Goal: Transaction & Acquisition: Subscribe to service/newsletter

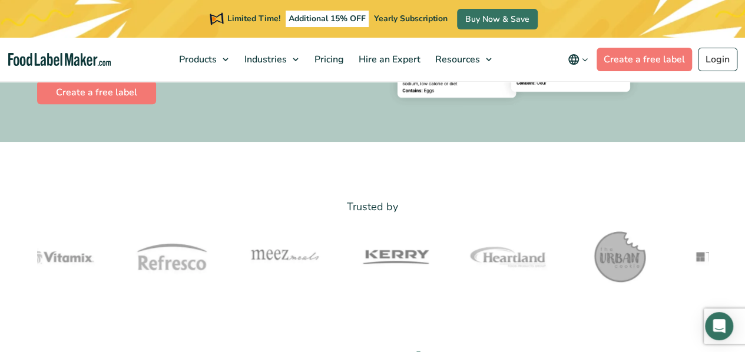
scroll to position [294, 0]
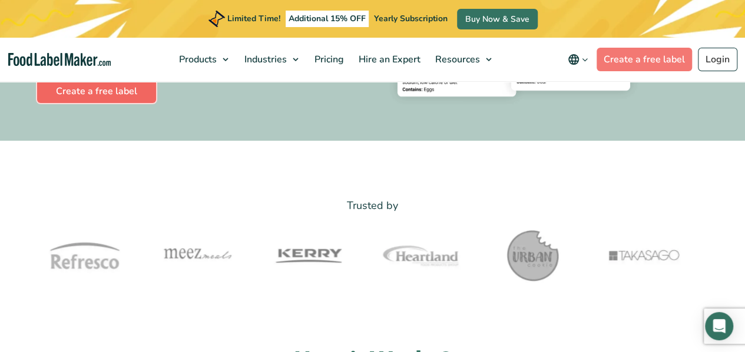
click at [112, 91] on link "Create a free label" at bounding box center [96, 92] width 119 height 24
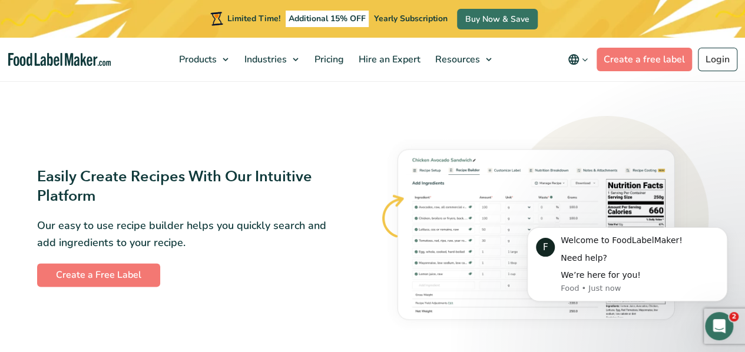
scroll to position [196, 0]
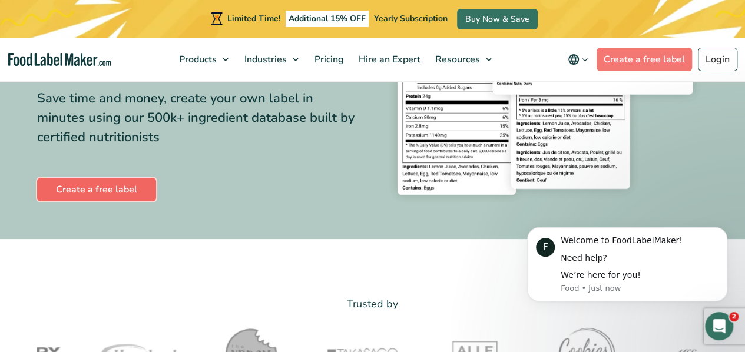
click at [126, 193] on link "Create a free label" at bounding box center [96, 190] width 119 height 24
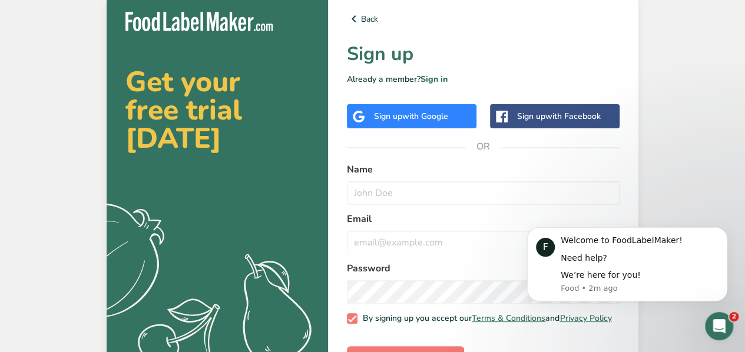
click at [363, 32] on div "Back Sign up Already a member? Sign in Sign up with Google Sign up with Faceboo…" at bounding box center [483, 191] width 310 height 396
click at [362, 16] on link "Back" at bounding box center [483, 19] width 273 height 14
